Goal: Find specific page/section: Find specific page/section

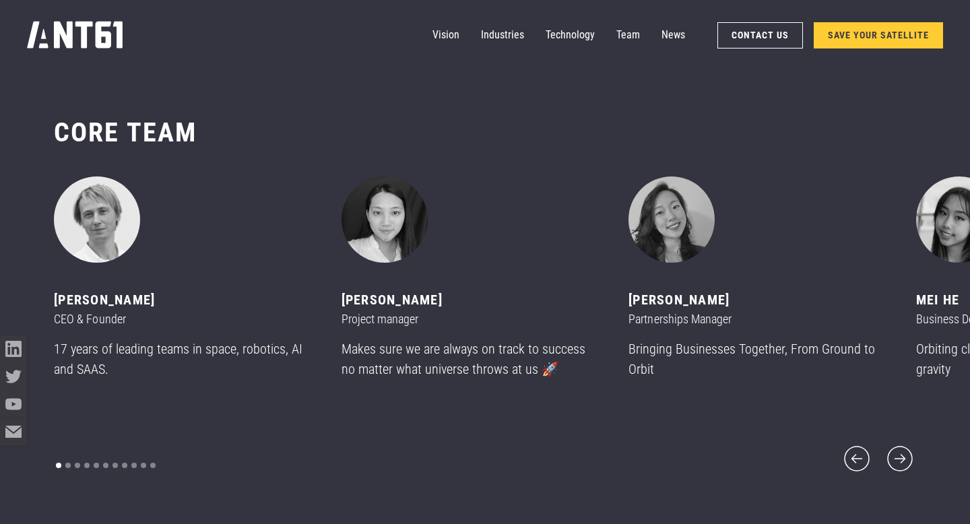
scroll to position [6271, 0]
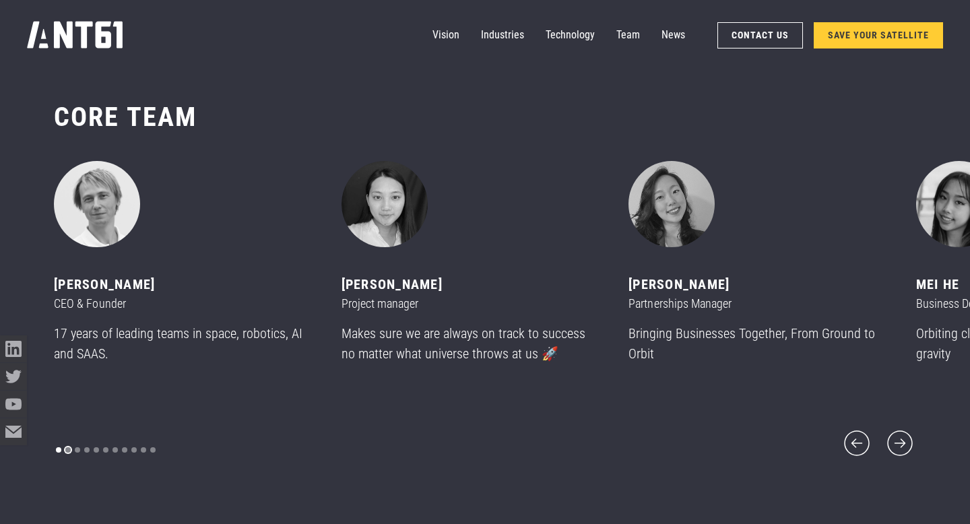
click at [69, 447] on div "Show slide 2 of 11" at bounding box center [67, 449] width 5 height 5
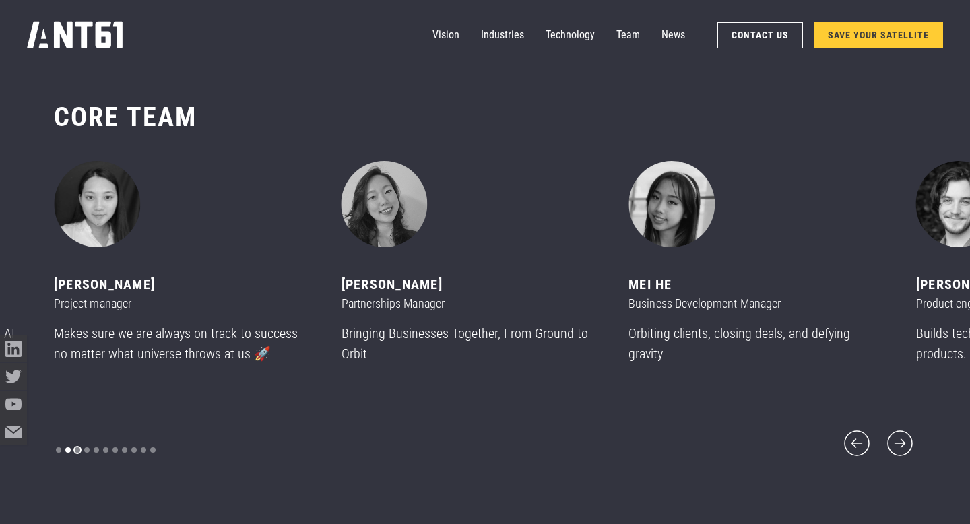
click at [79, 447] on div "Show slide 3 of 11" at bounding box center [77, 449] width 5 height 5
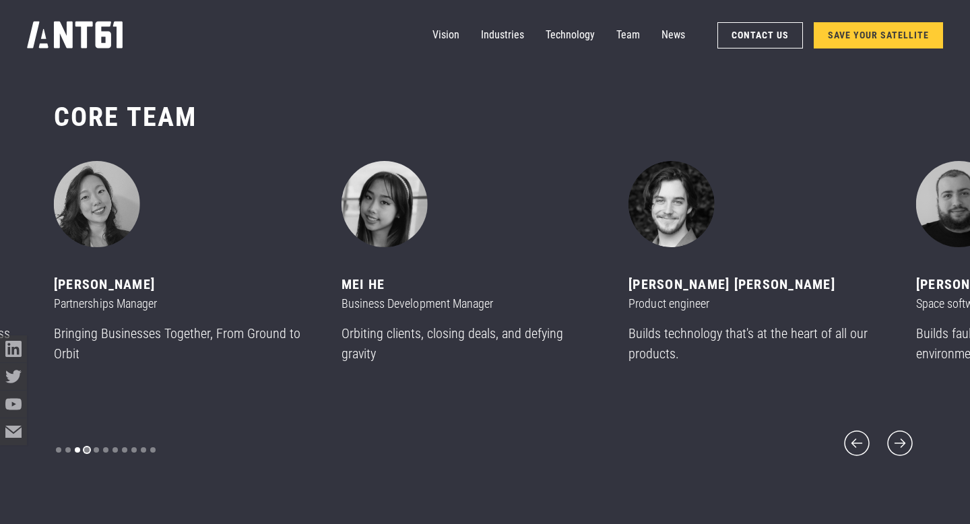
click at [86, 447] on div "Show slide 4 of 11" at bounding box center [86, 449] width 5 height 5
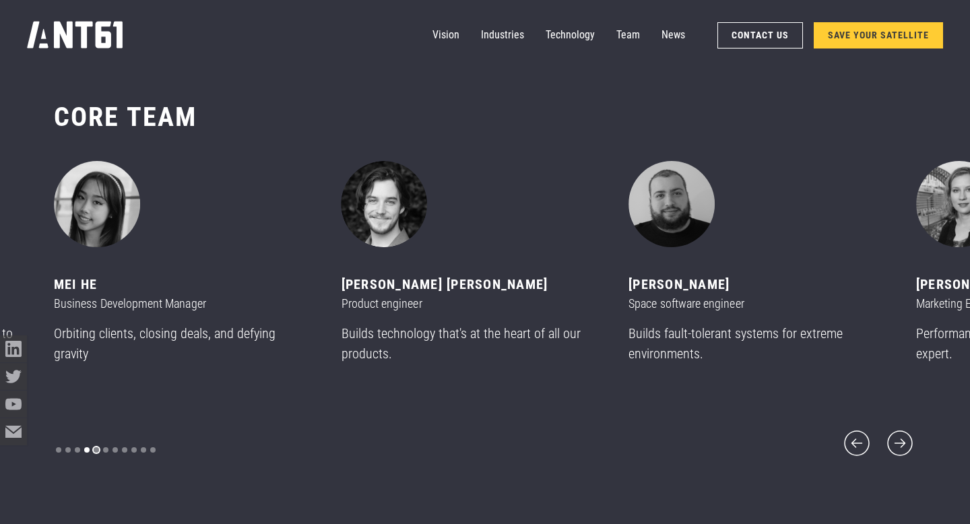
click at [97, 447] on div "Show slide 5 of 11" at bounding box center [96, 449] width 5 height 5
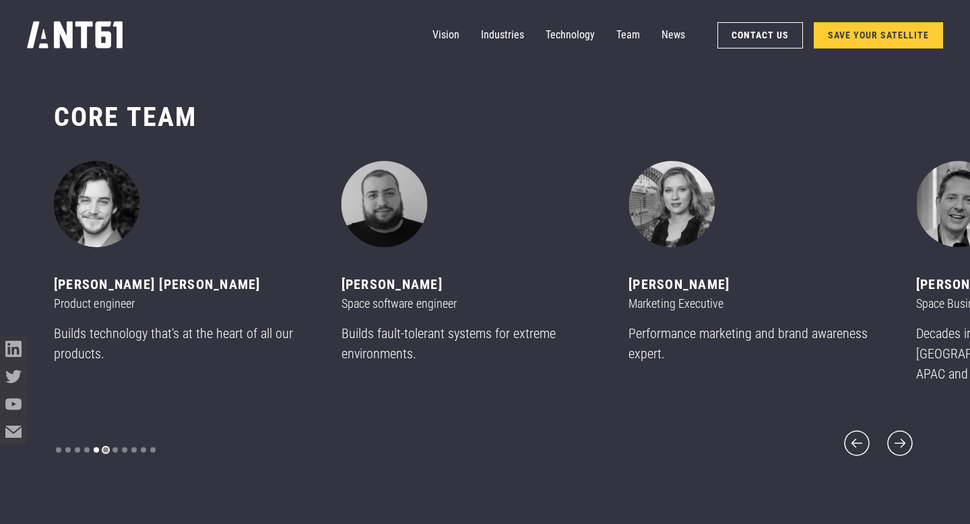
click at [105, 447] on div "Show slide 6 of 11" at bounding box center [105, 449] width 5 height 5
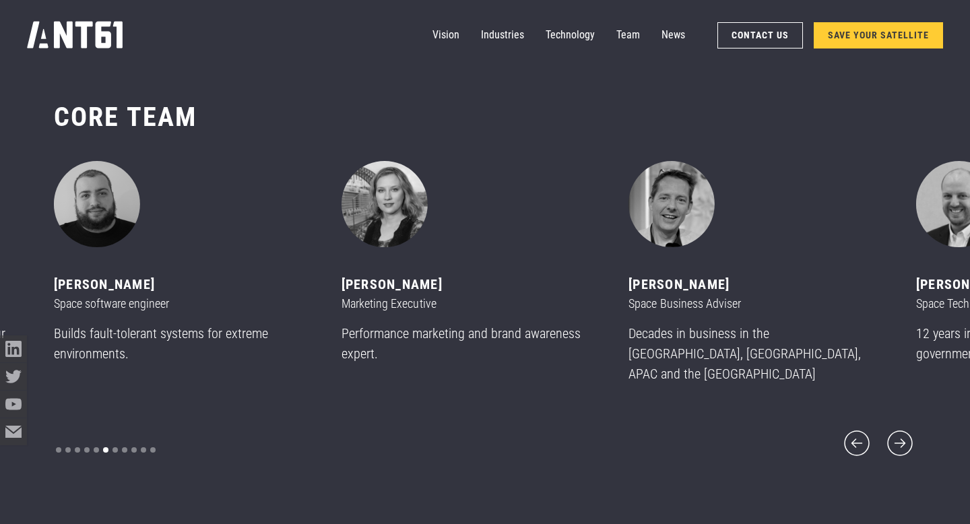
click at [110, 441] on div "carousel" at bounding box center [106, 450] width 104 height 19
click at [116, 447] on div "Show slide 7 of 11" at bounding box center [114, 449] width 5 height 5
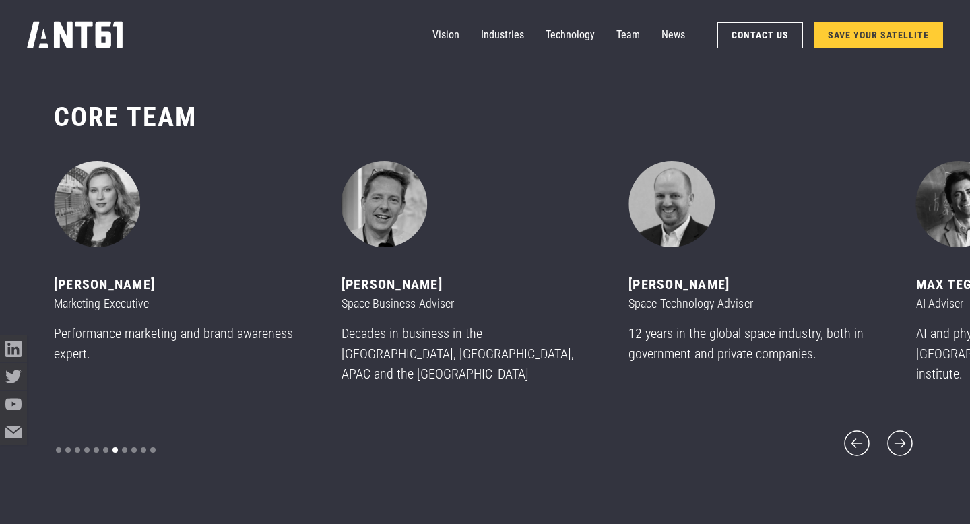
click at [126, 441] on div "carousel" at bounding box center [106, 450] width 104 height 19
click at [124, 447] on div "Show slide 8 of 11" at bounding box center [124, 449] width 5 height 5
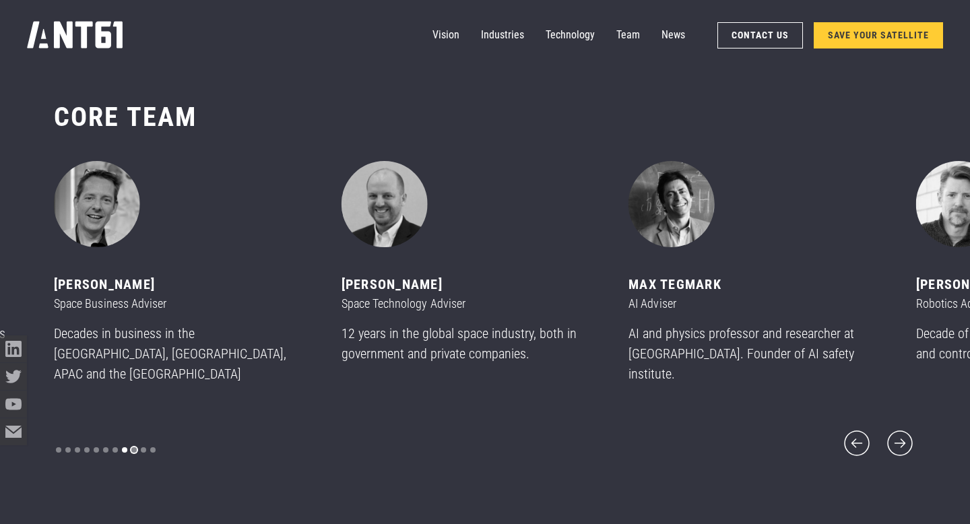
click at [132, 447] on div "Show slide 9 of 11" at bounding box center [133, 449] width 5 height 5
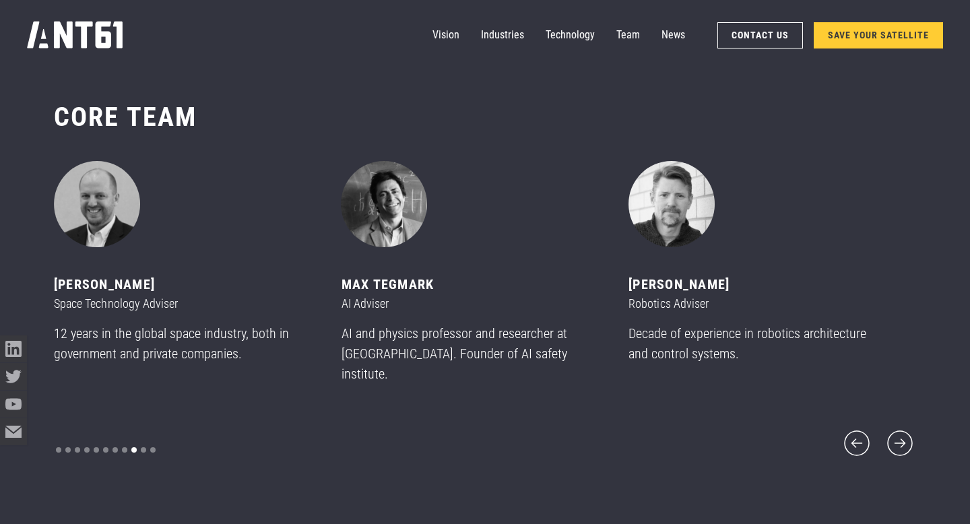
click at [147, 441] on div "carousel" at bounding box center [106, 450] width 104 height 19
click at [143, 447] on div "Show slide 10 of 11" at bounding box center [143, 449] width 5 height 5
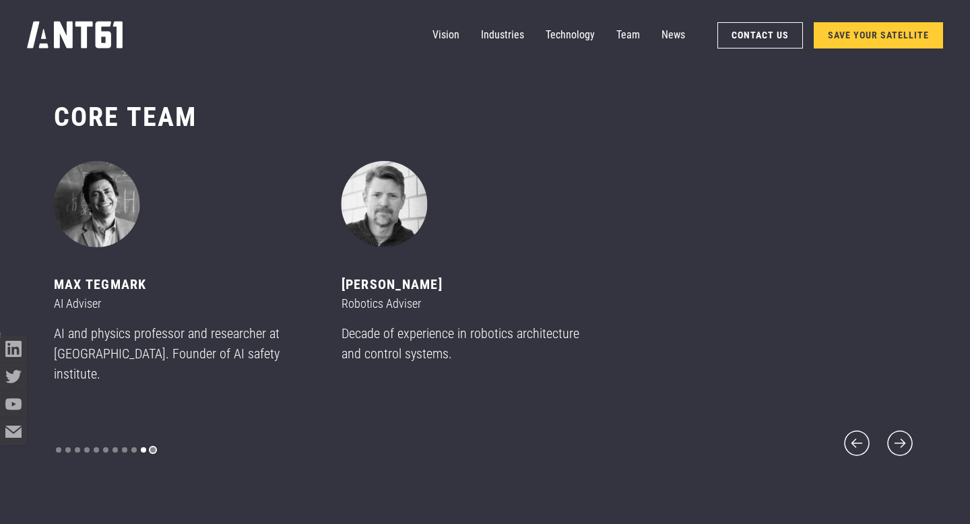
click at [152, 447] on div "Show slide 11 of 11" at bounding box center [152, 449] width 5 height 5
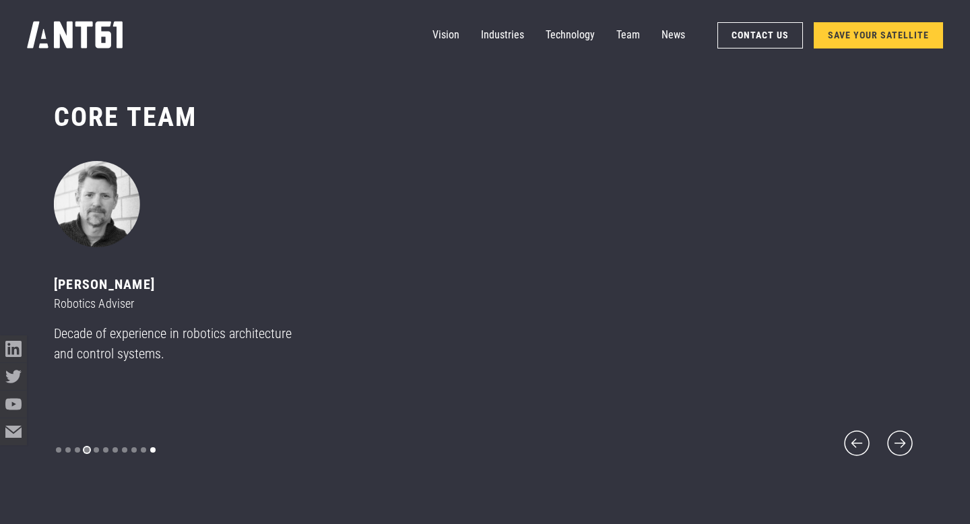
click at [88, 447] on div "Show slide 4 of 11" at bounding box center [86, 449] width 5 height 5
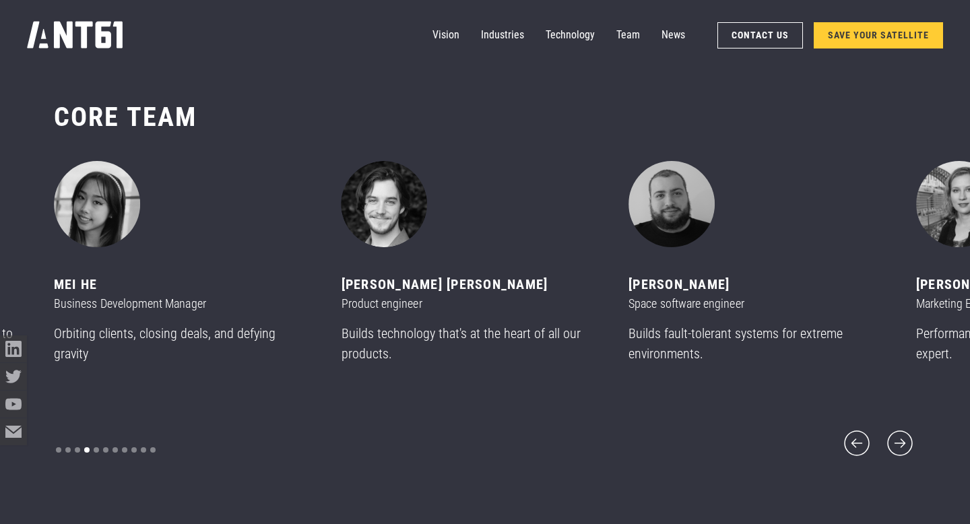
click at [81, 441] on div "carousel" at bounding box center [106, 450] width 104 height 19
click at [77, 447] on div "Show slide 3 of 11" at bounding box center [77, 449] width 5 height 5
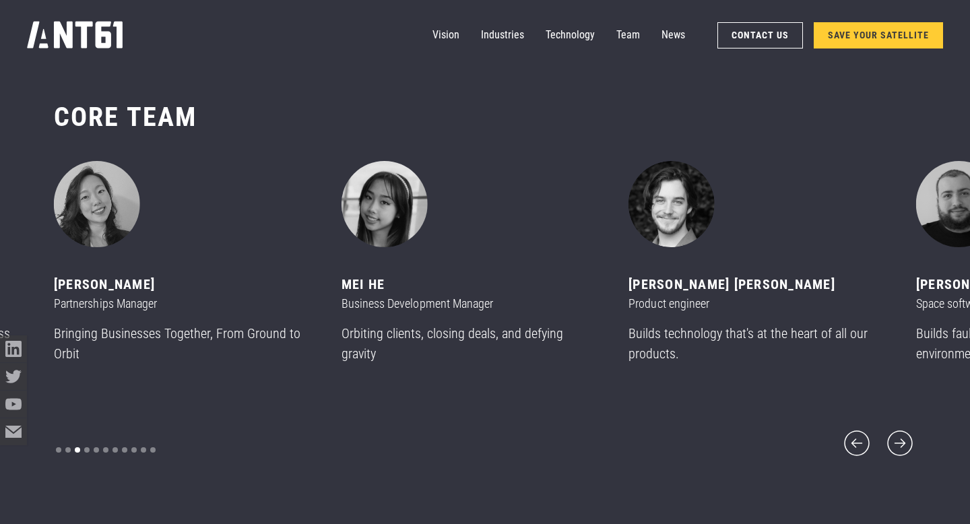
click at [64, 441] on div "carousel" at bounding box center [106, 450] width 104 height 19
click at [61, 447] on div "Show slide 1 of 11" at bounding box center [58, 449] width 5 height 5
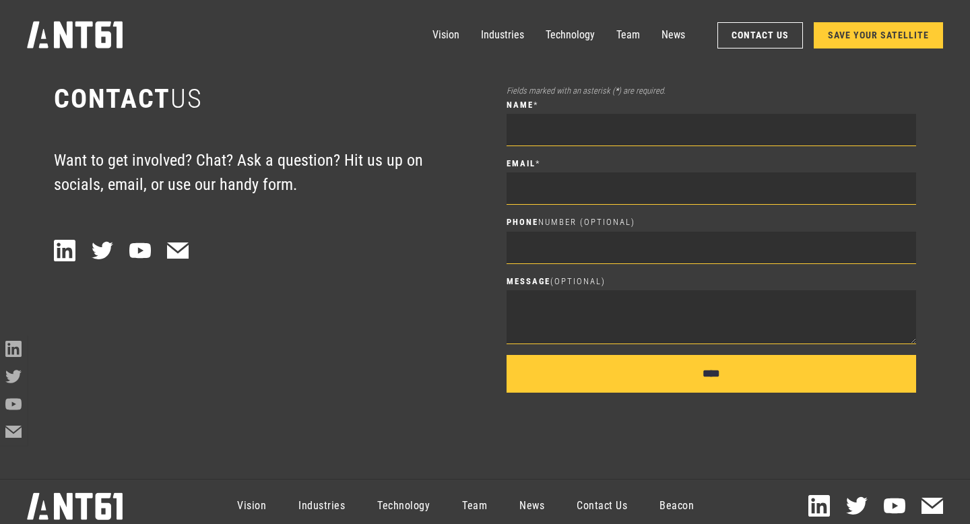
scroll to position [7349, 0]
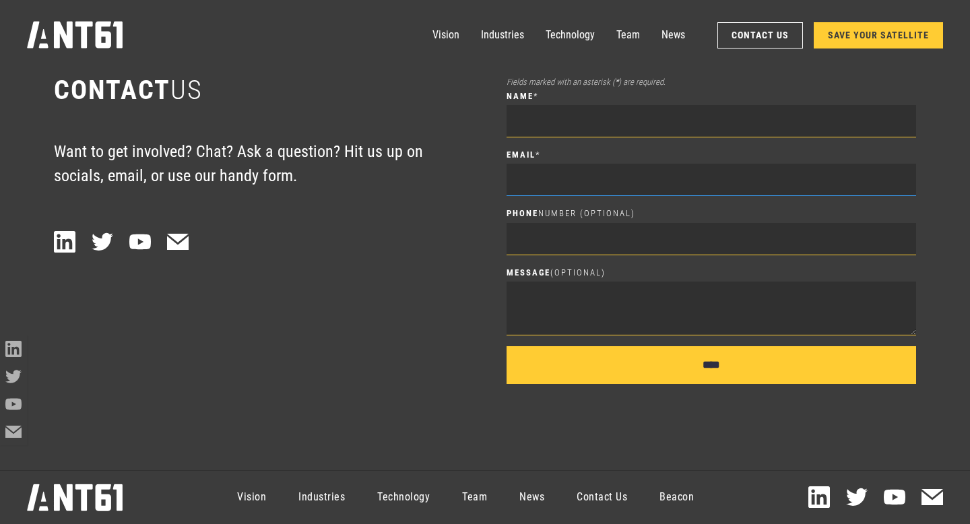
click at [570, 170] on input "Email *" at bounding box center [712, 180] width 410 height 32
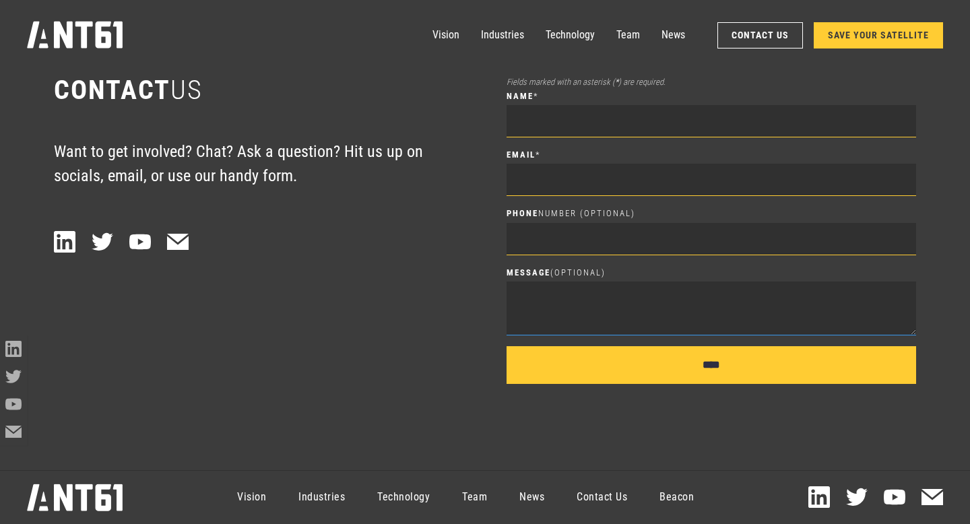
click at [574, 285] on textarea "Message (Optional)" at bounding box center [712, 309] width 410 height 54
